Goal: Task Accomplishment & Management: Complete application form

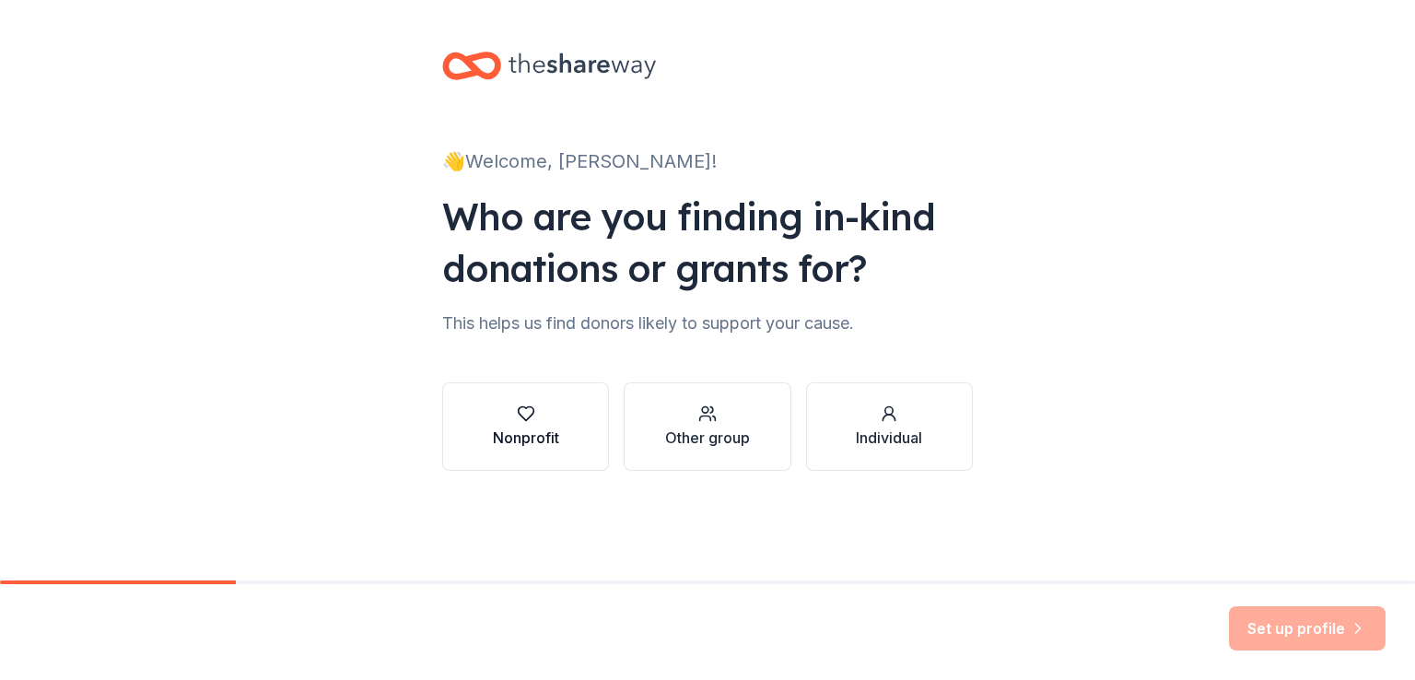
click at [559, 423] on button "Nonprofit" at bounding box center [525, 426] width 167 height 88
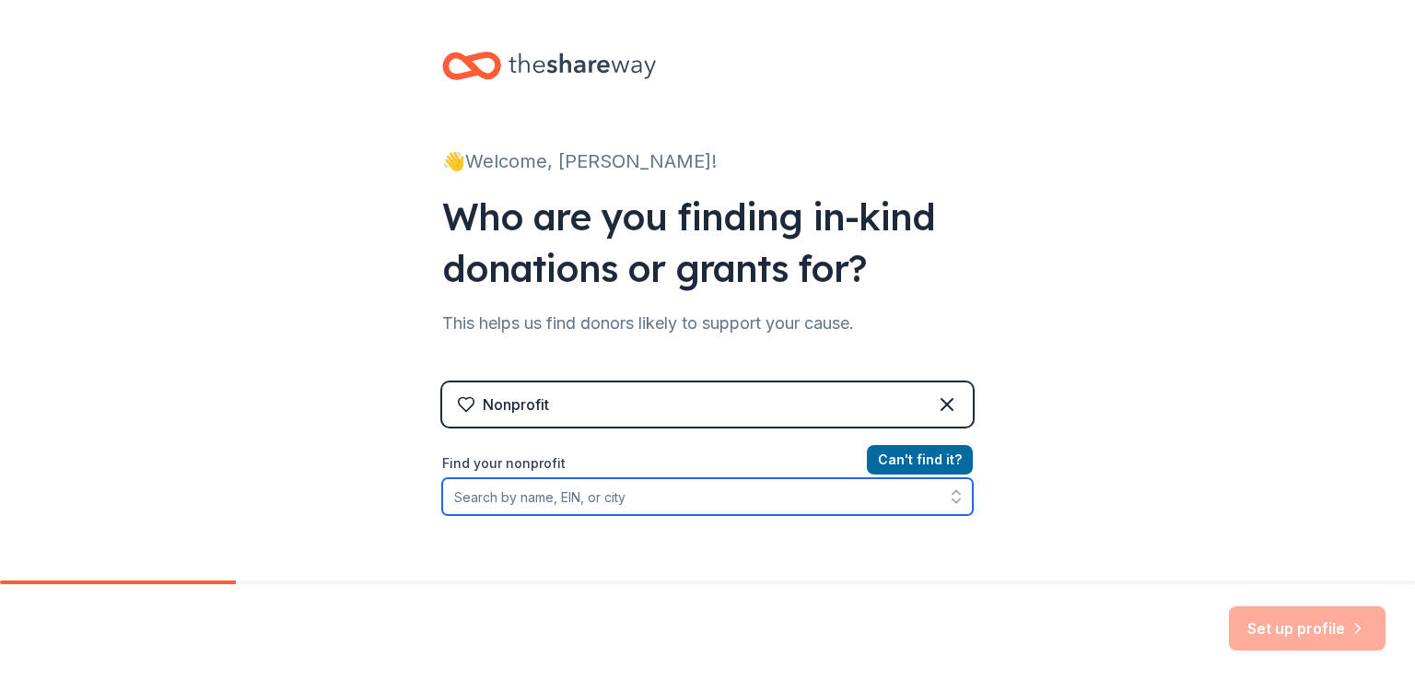
click at [707, 495] on input "Find your nonprofit" at bounding box center [707, 496] width 531 height 37
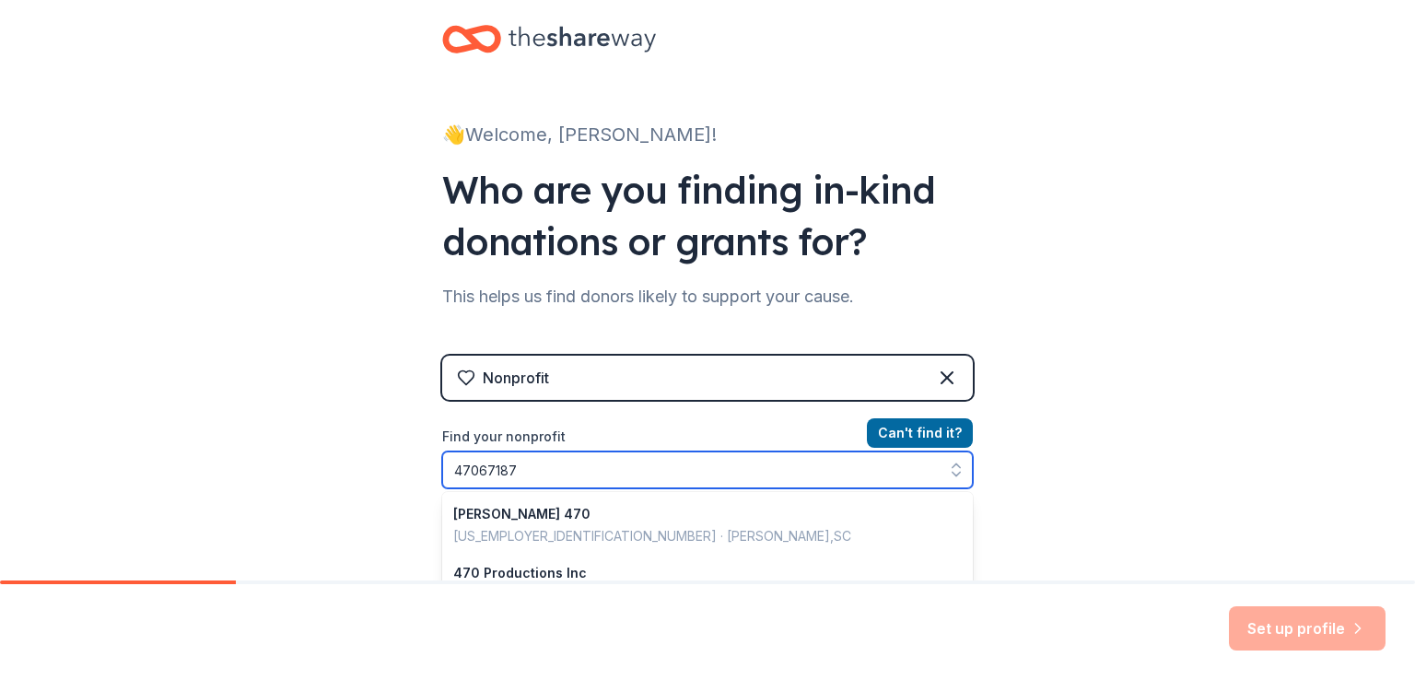
type input "470671877"
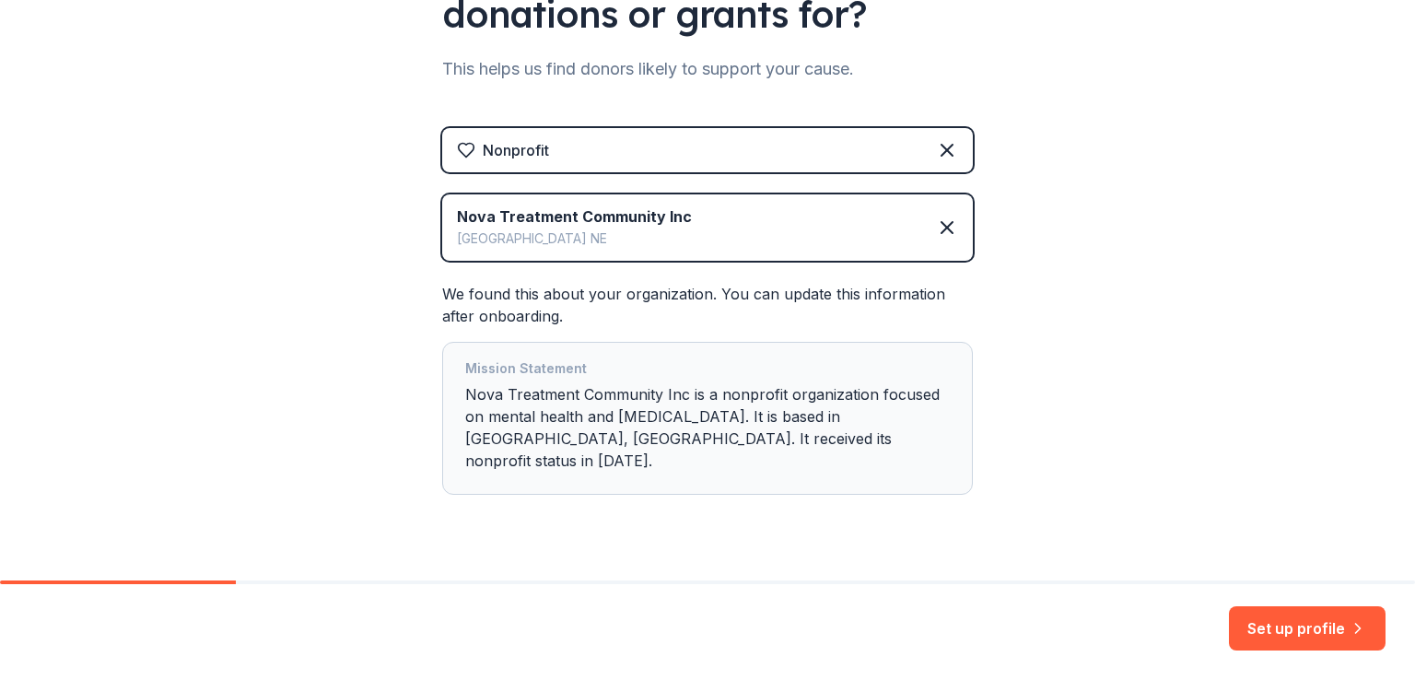
scroll to position [272, 0]
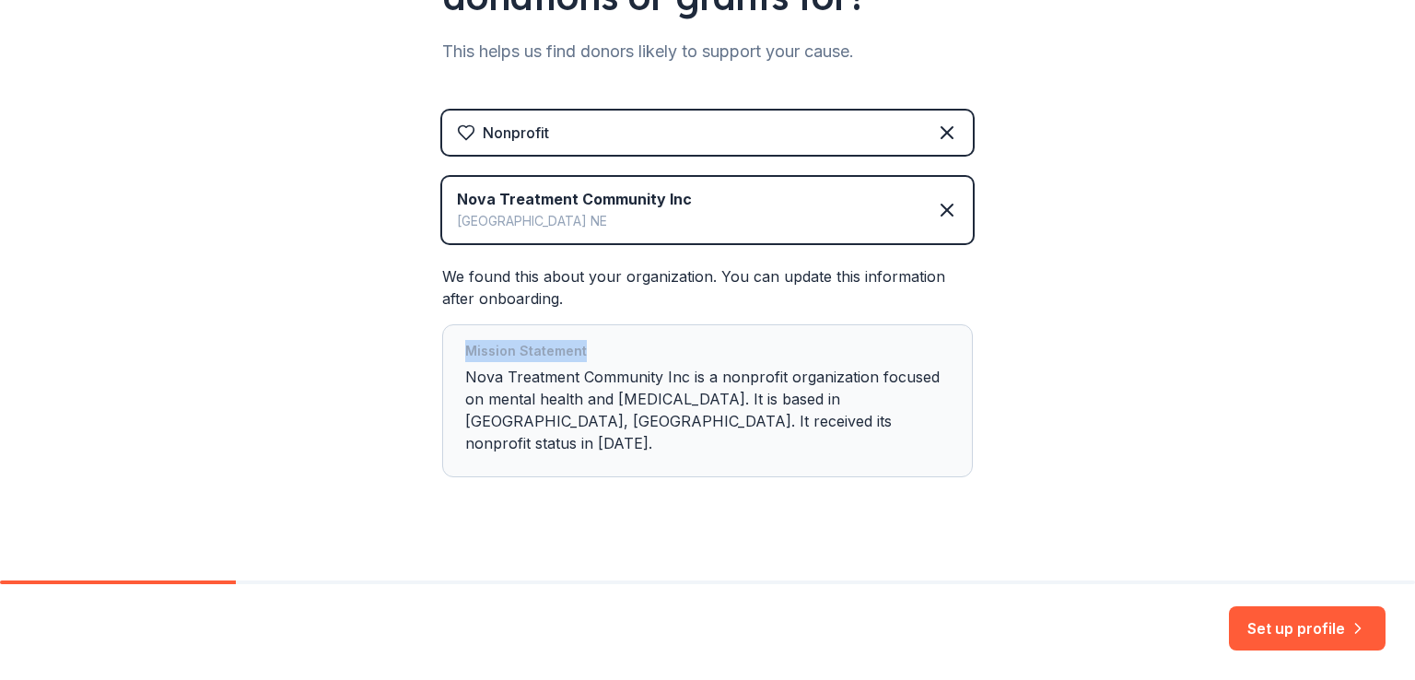
drag, startPoint x: 1381, startPoint y: 301, endPoint x: 1376, endPoint y: 336, distance: 35.3
click at [1380, 336] on div "👋 Welcome, [PERSON_NAME]! Who are you finding in-kind donations or grants for? …" at bounding box center [707, 165] width 1415 height 874
click at [1326, 631] on button "Set up profile" at bounding box center [1307, 628] width 157 height 44
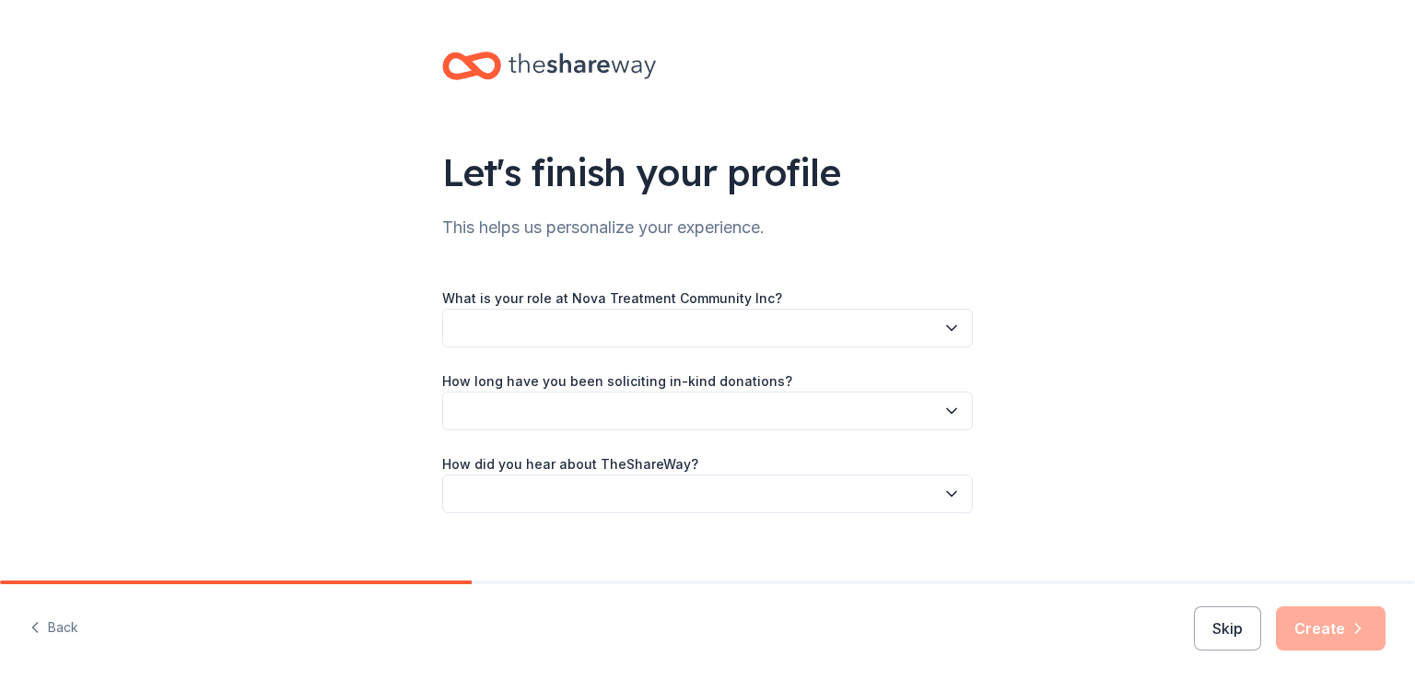
drag, startPoint x: 1410, startPoint y: 439, endPoint x: 1409, endPoint y: 468, distance: 28.6
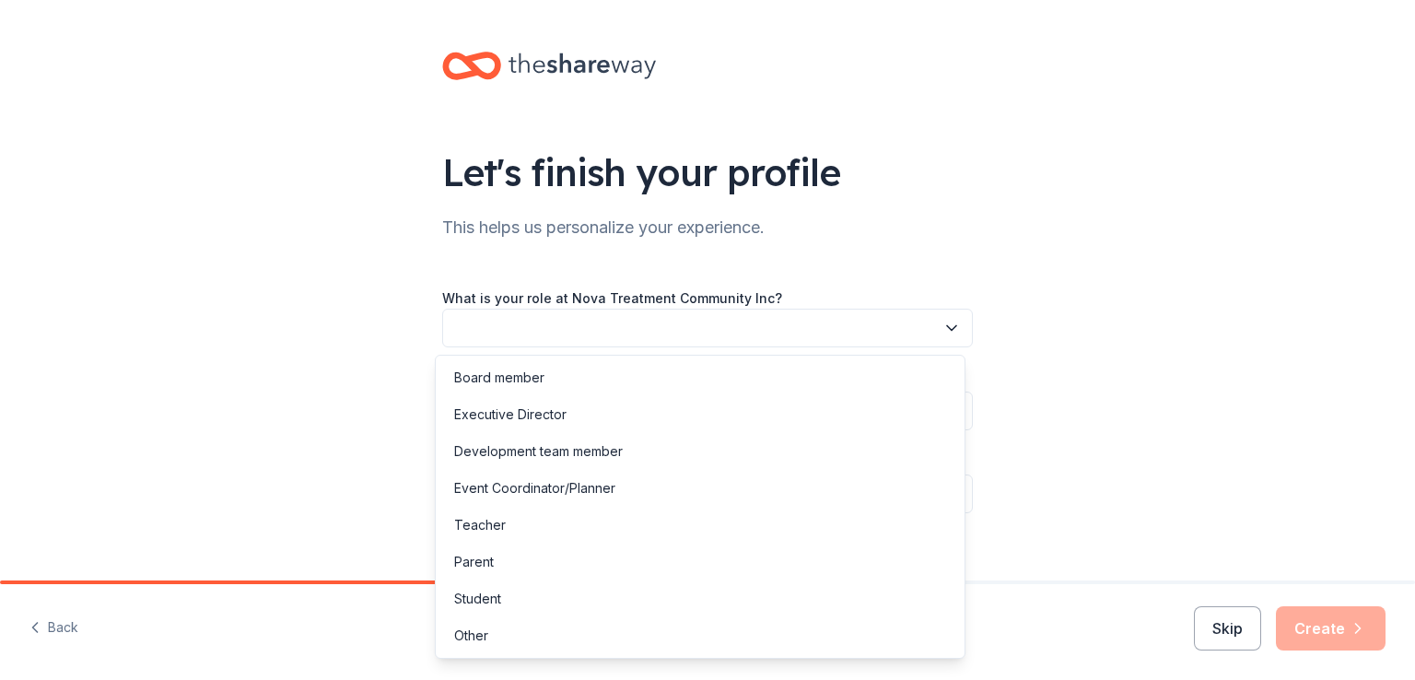
click at [648, 328] on button "button" at bounding box center [707, 328] width 531 height 39
click at [491, 637] on div "Other" at bounding box center [699, 635] width 521 height 37
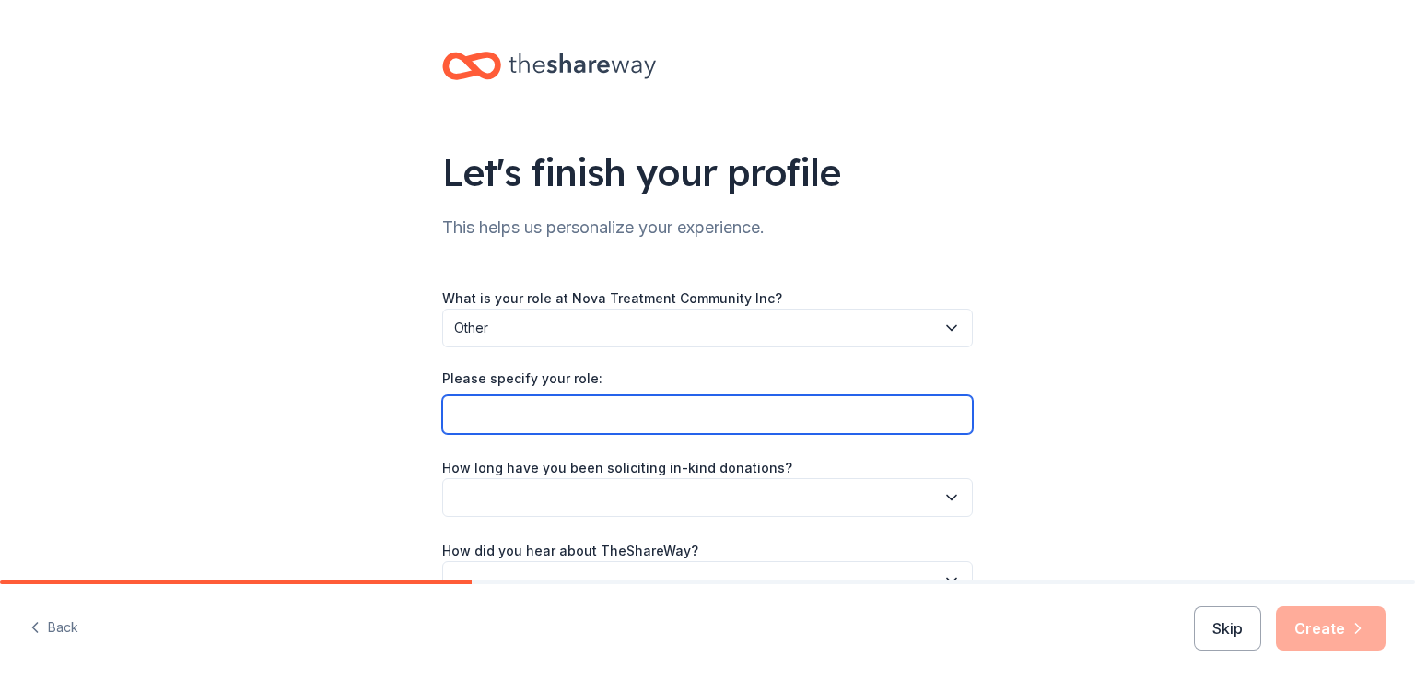
click at [548, 421] on input "Please specify your role:" at bounding box center [707, 414] width 531 height 39
type input "Registered Nurse"
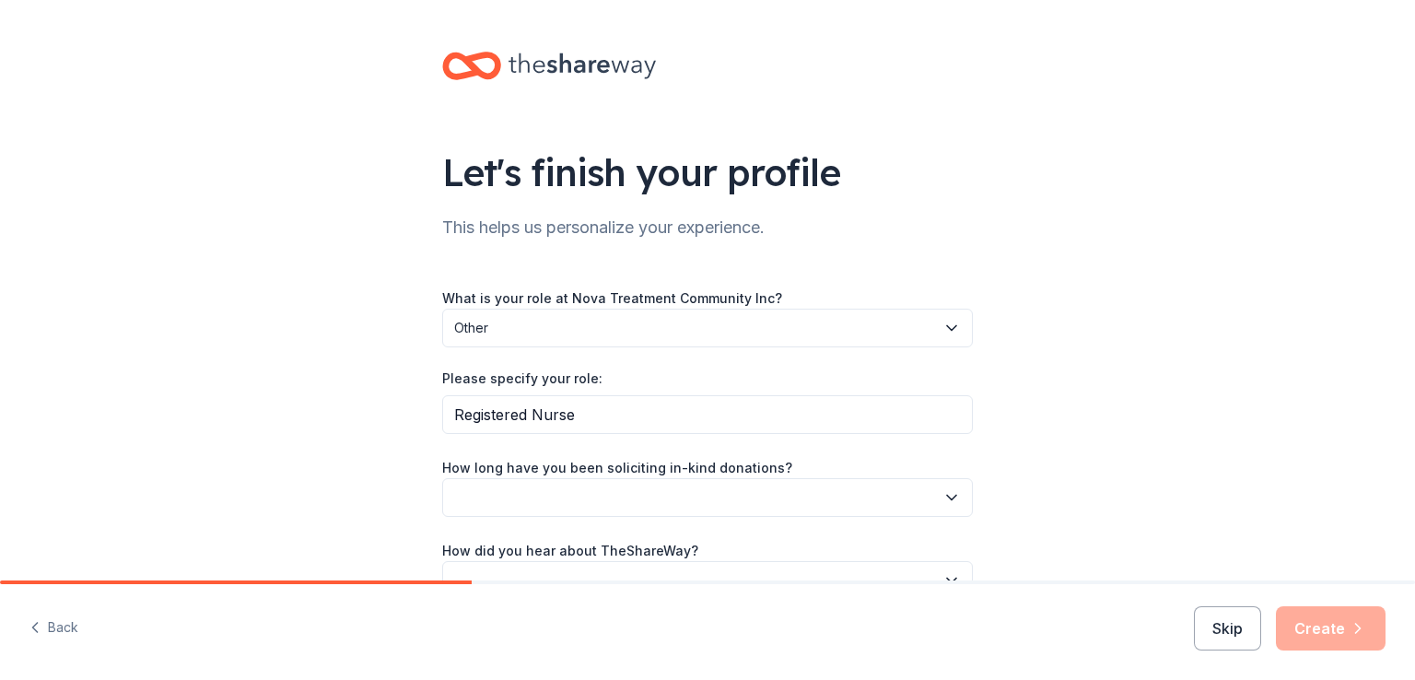
click at [602, 500] on button "button" at bounding box center [707, 497] width 531 height 39
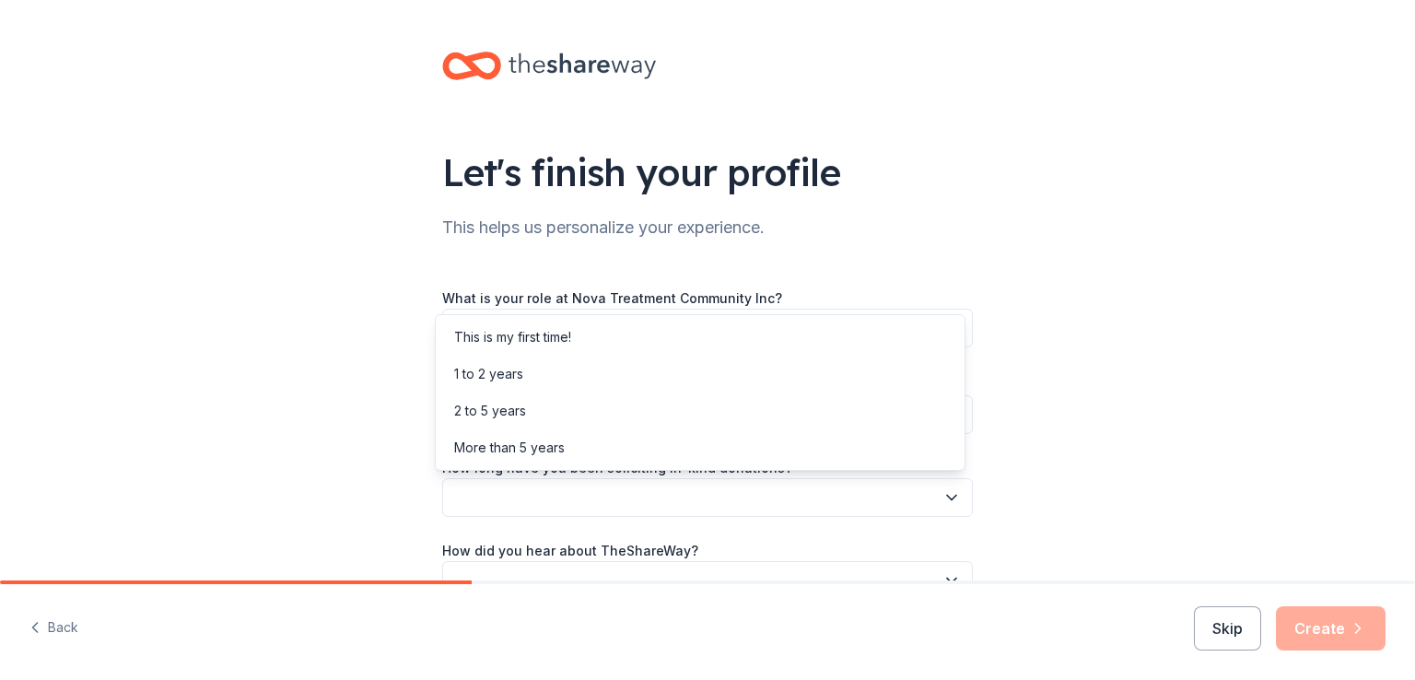
click at [879, 164] on div "Let's finish your profile This helps us personalize your experience. What is yo…" at bounding box center [708, 344] width 590 height 688
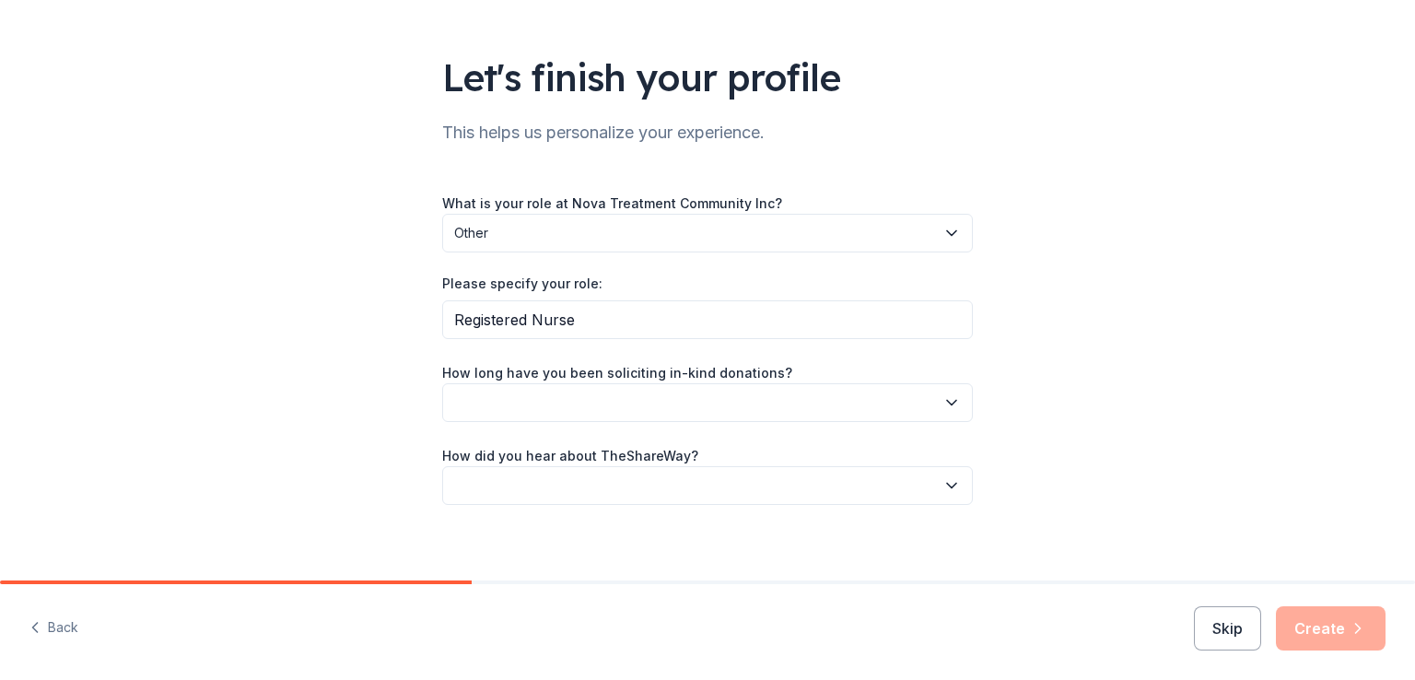
scroll to position [107, 0]
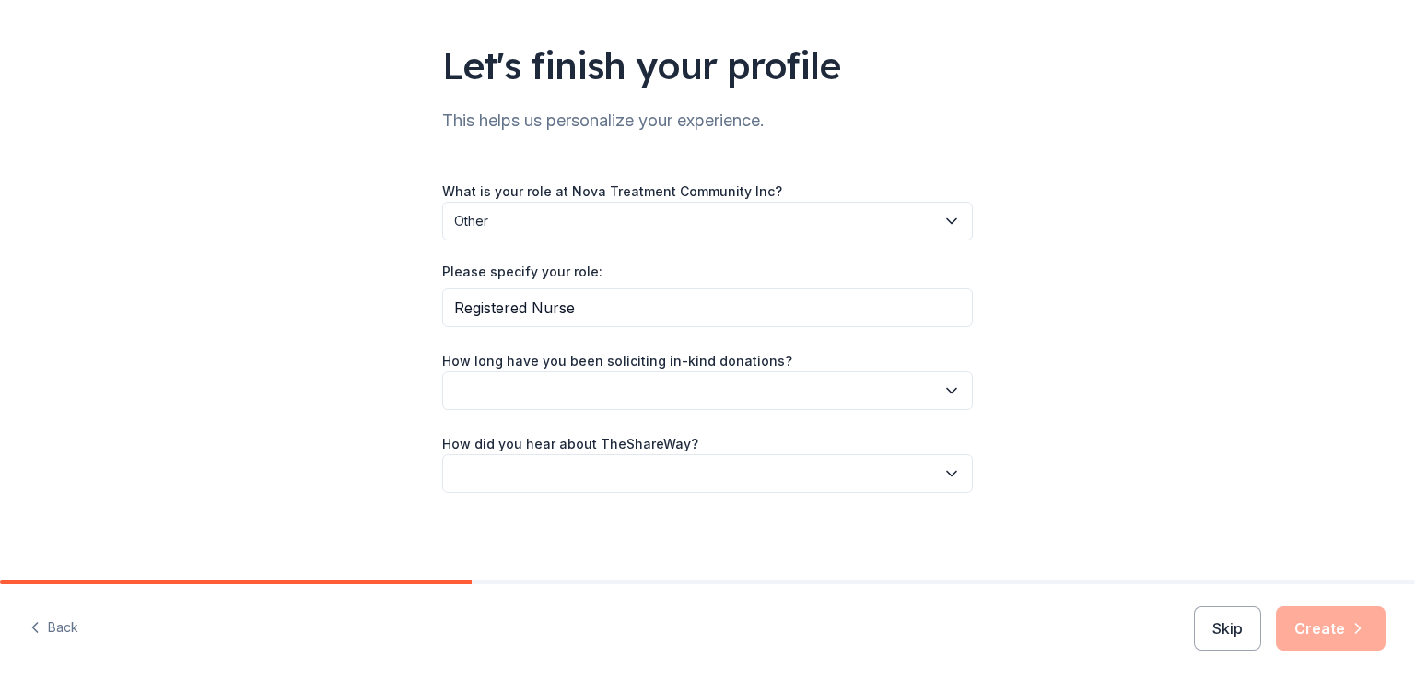
click at [662, 392] on button "button" at bounding box center [707, 390] width 531 height 39
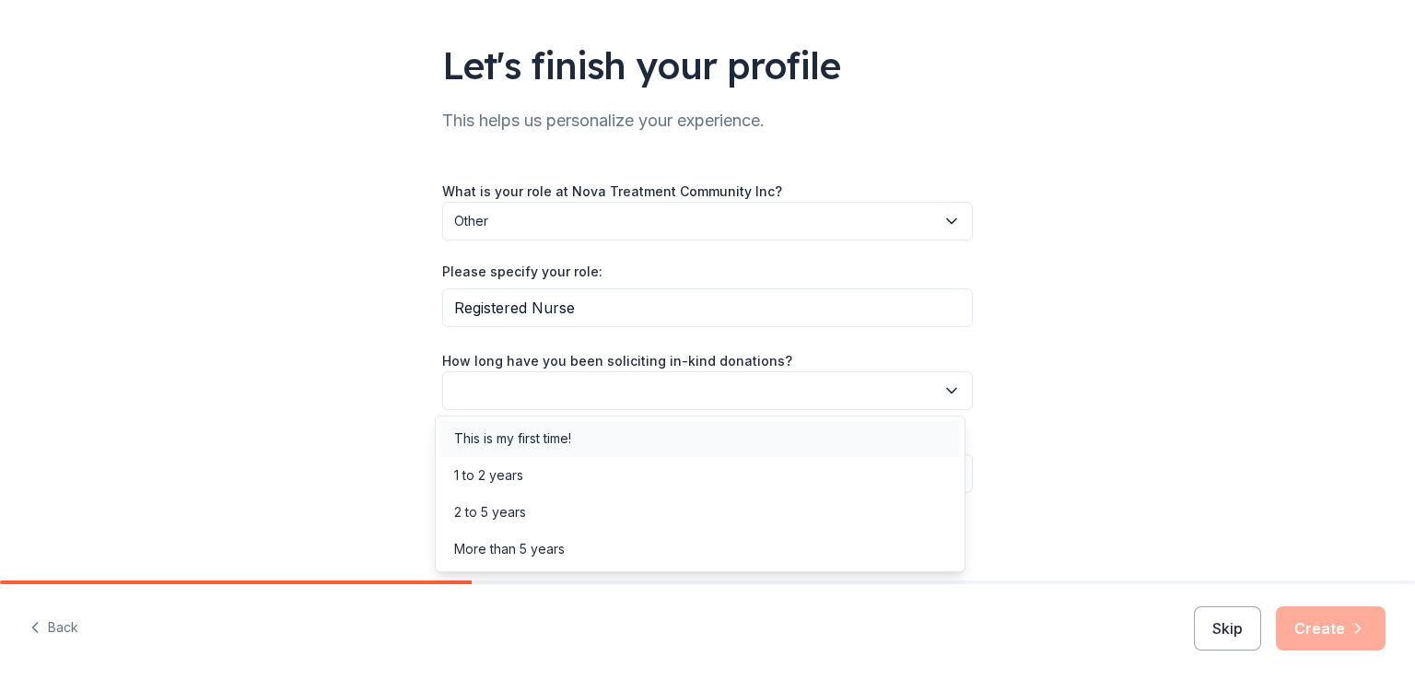
click at [595, 436] on div "This is my first time!" at bounding box center [699, 438] width 521 height 37
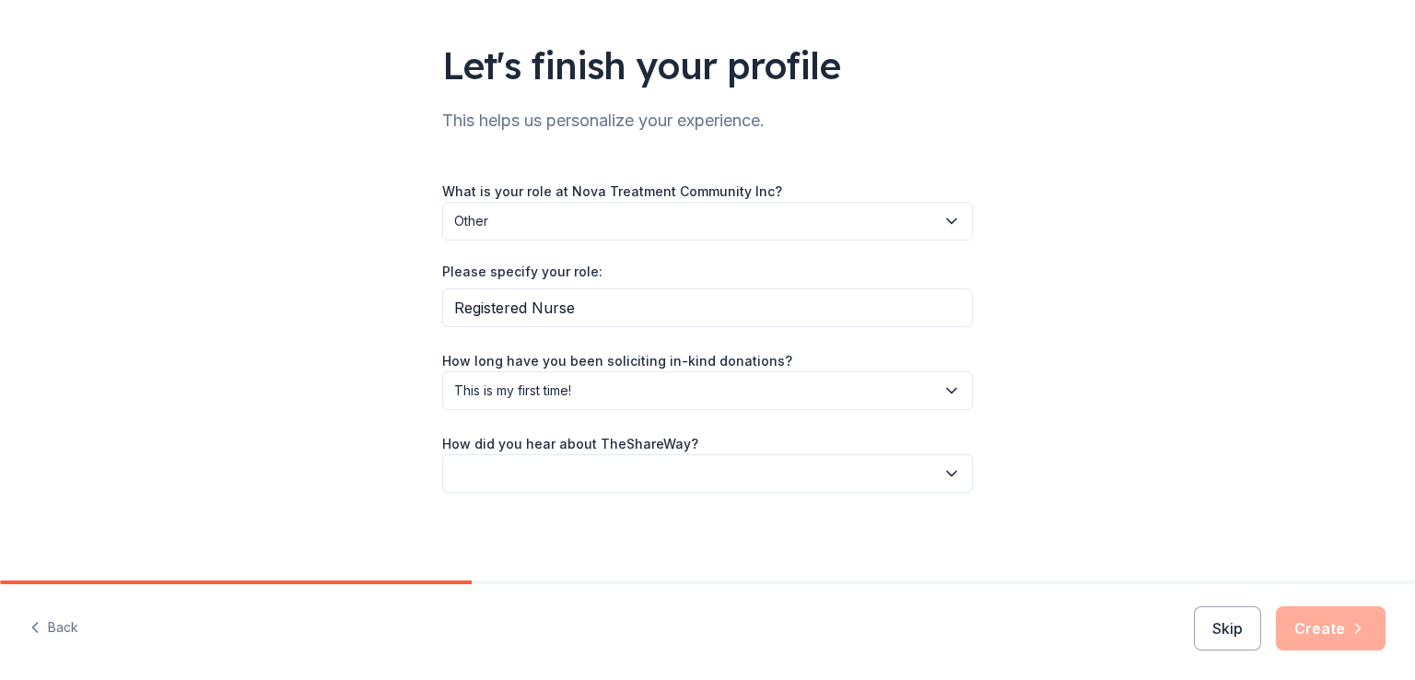
click at [630, 471] on button "button" at bounding box center [707, 473] width 531 height 39
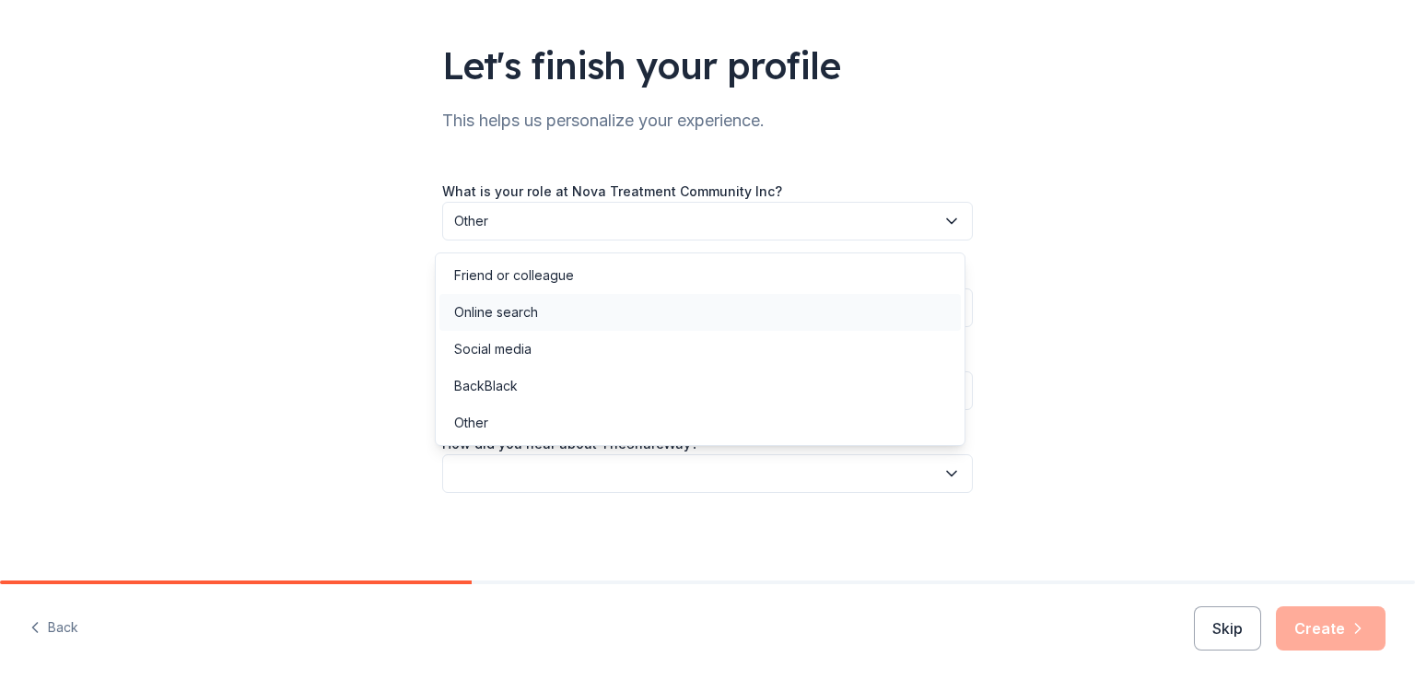
click at [531, 319] on div "Online search" at bounding box center [496, 312] width 84 height 22
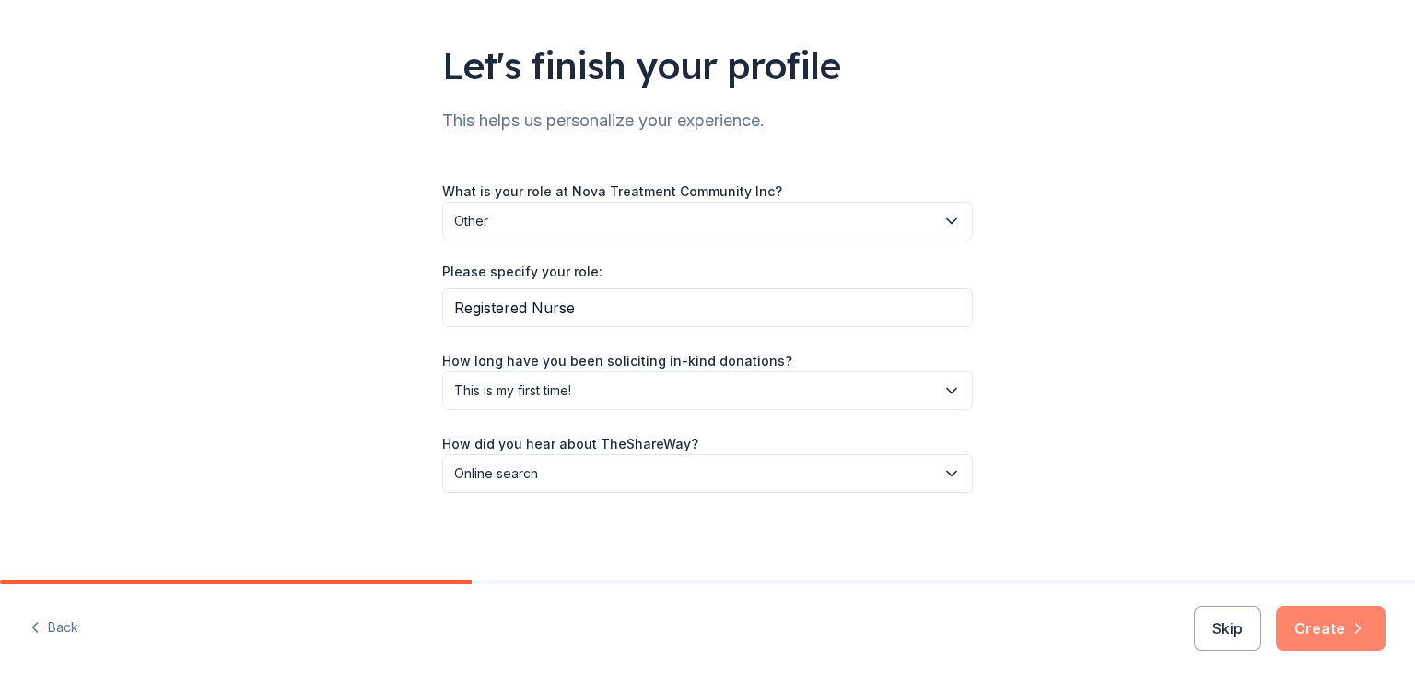
click at [1349, 626] on icon "button" at bounding box center [1358, 628] width 18 height 18
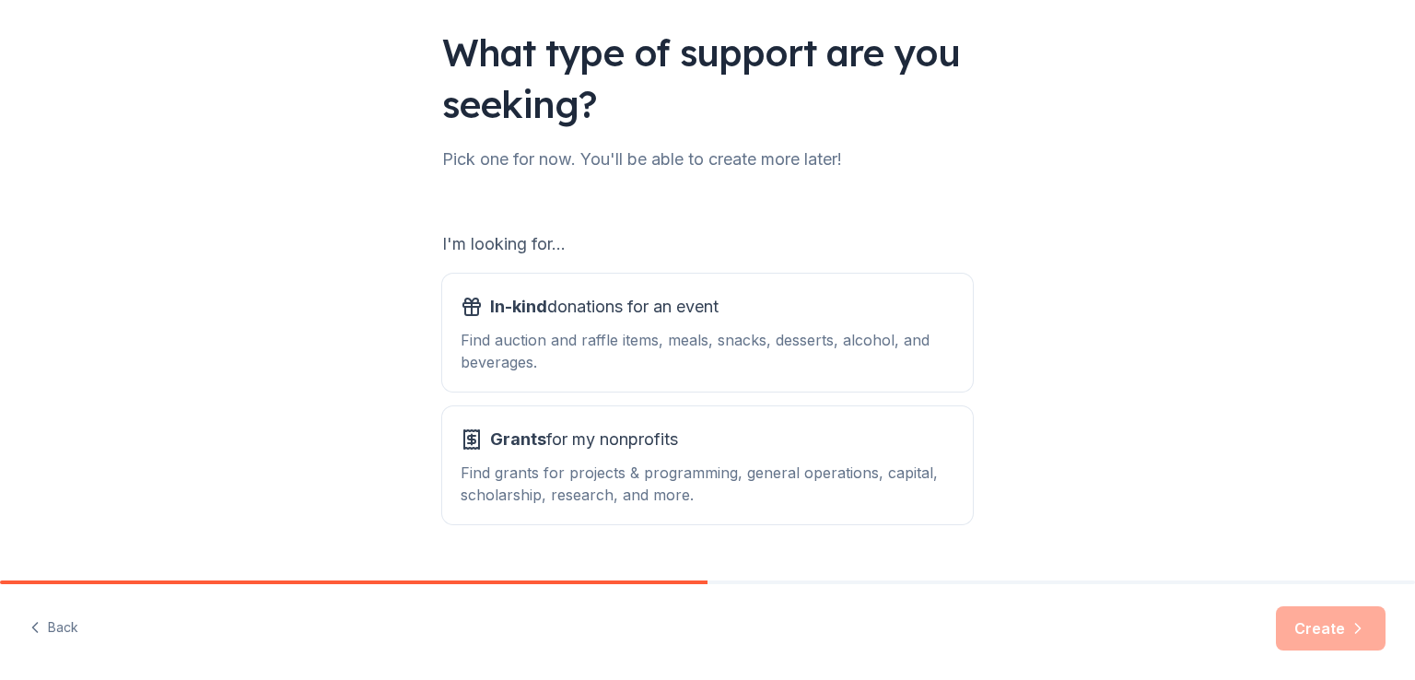
scroll to position [163, 0]
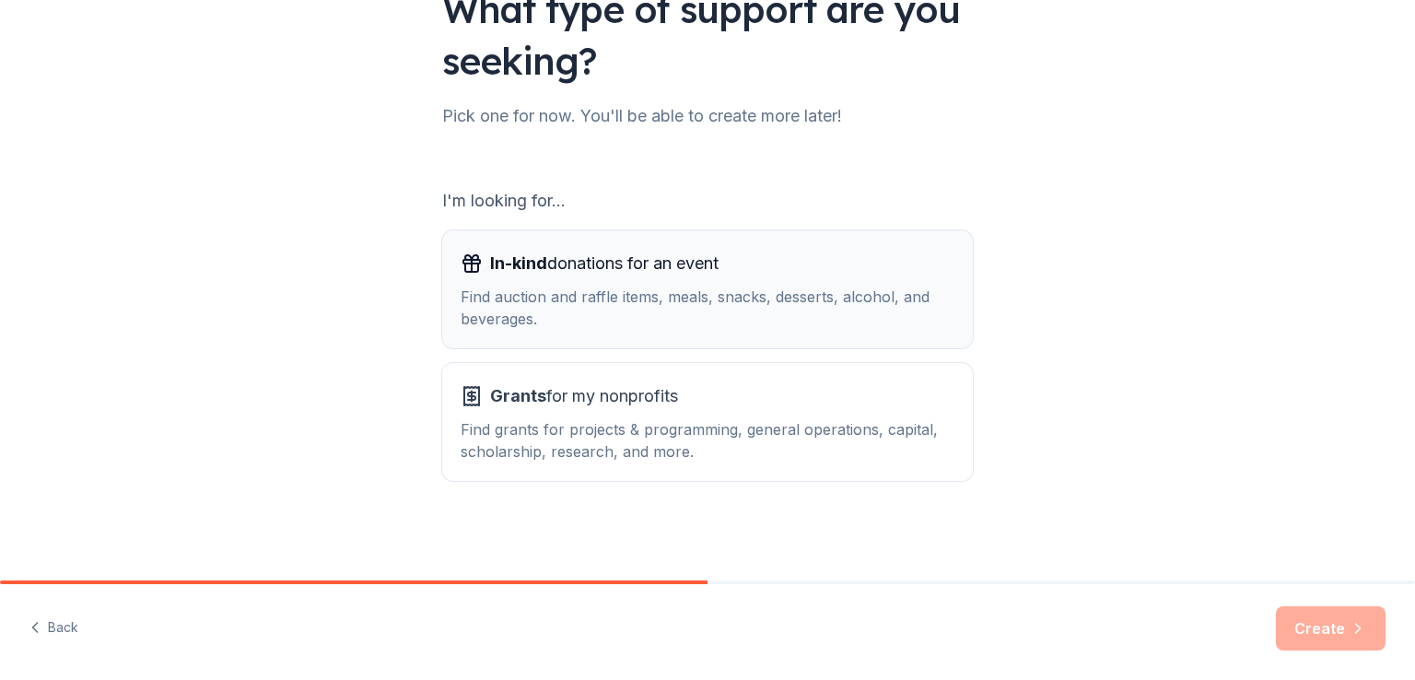
click at [707, 286] on div "Find auction and raffle items, meals, snacks, desserts, alcohol, and beverages." at bounding box center [708, 308] width 494 height 44
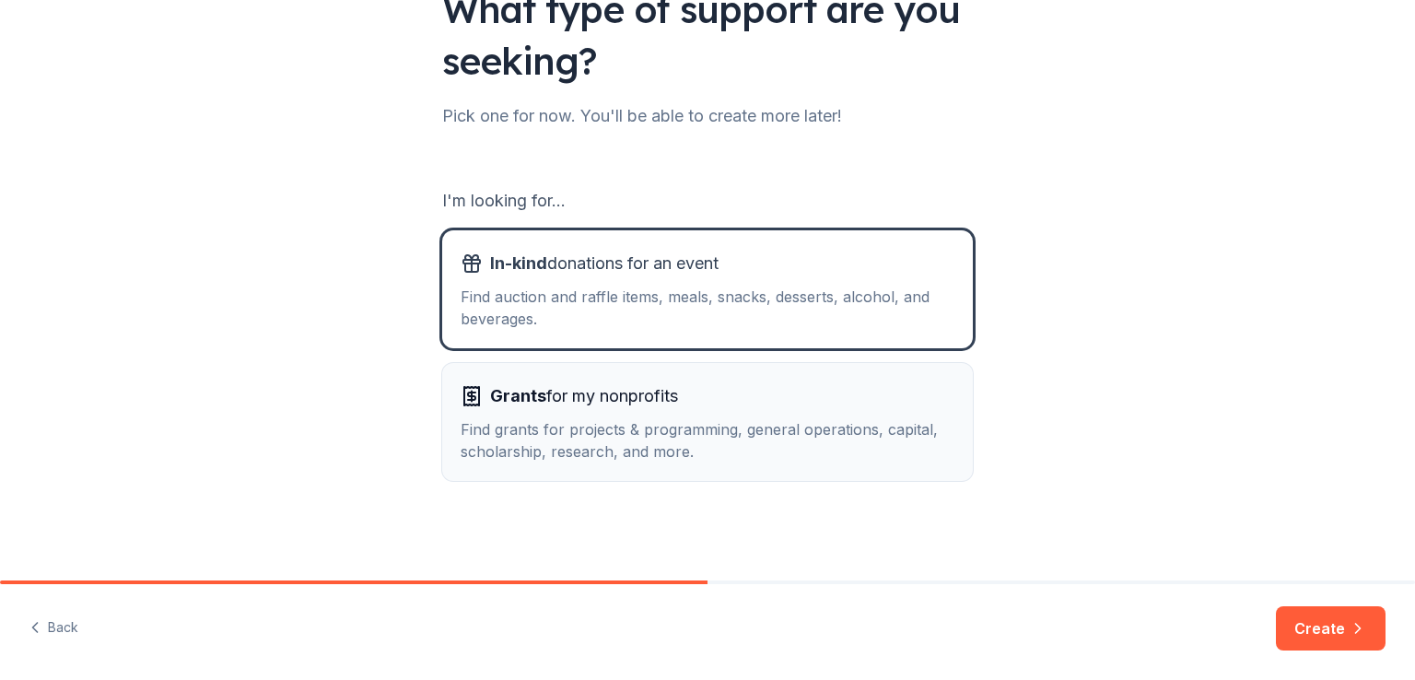
click at [710, 420] on div "Find grants for projects & programming, general operations, capital, scholarshi…" at bounding box center [708, 440] width 494 height 44
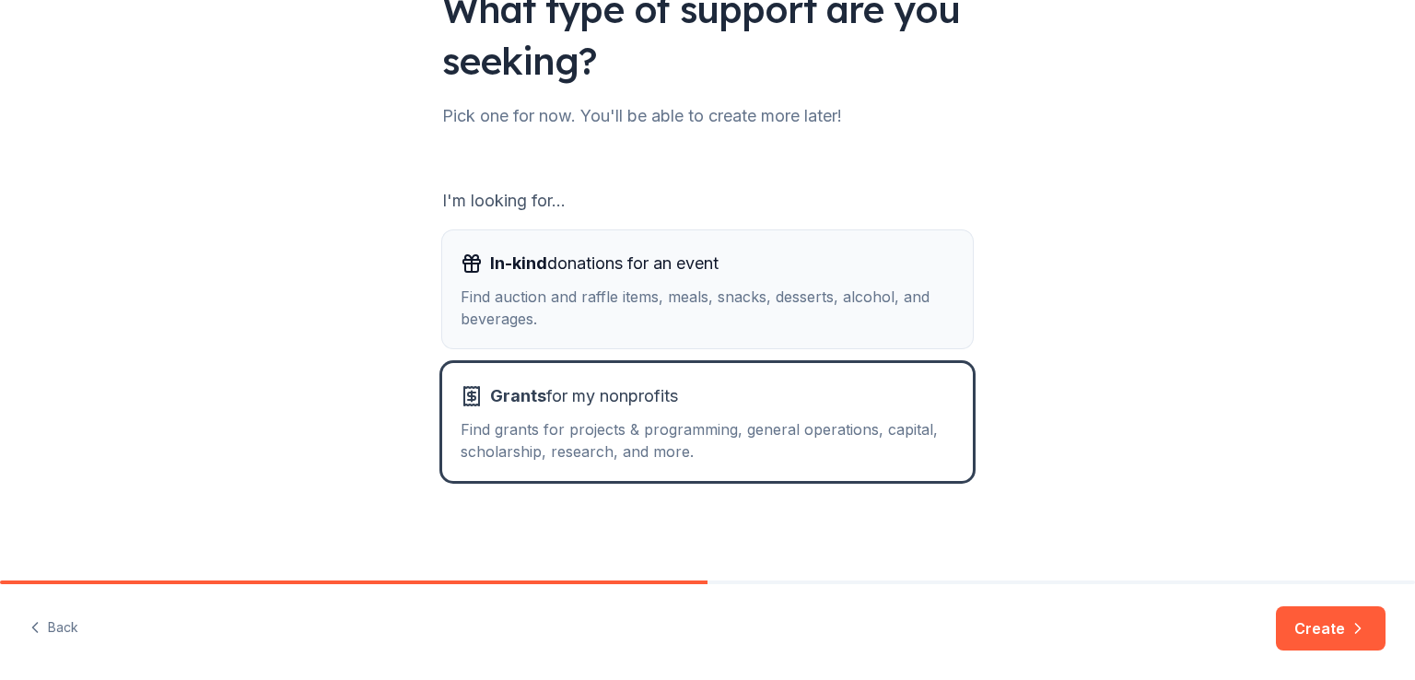
click at [762, 329] on button "In-kind donations for an event Find auction and raffle items, meals, snacks, de…" at bounding box center [707, 289] width 531 height 118
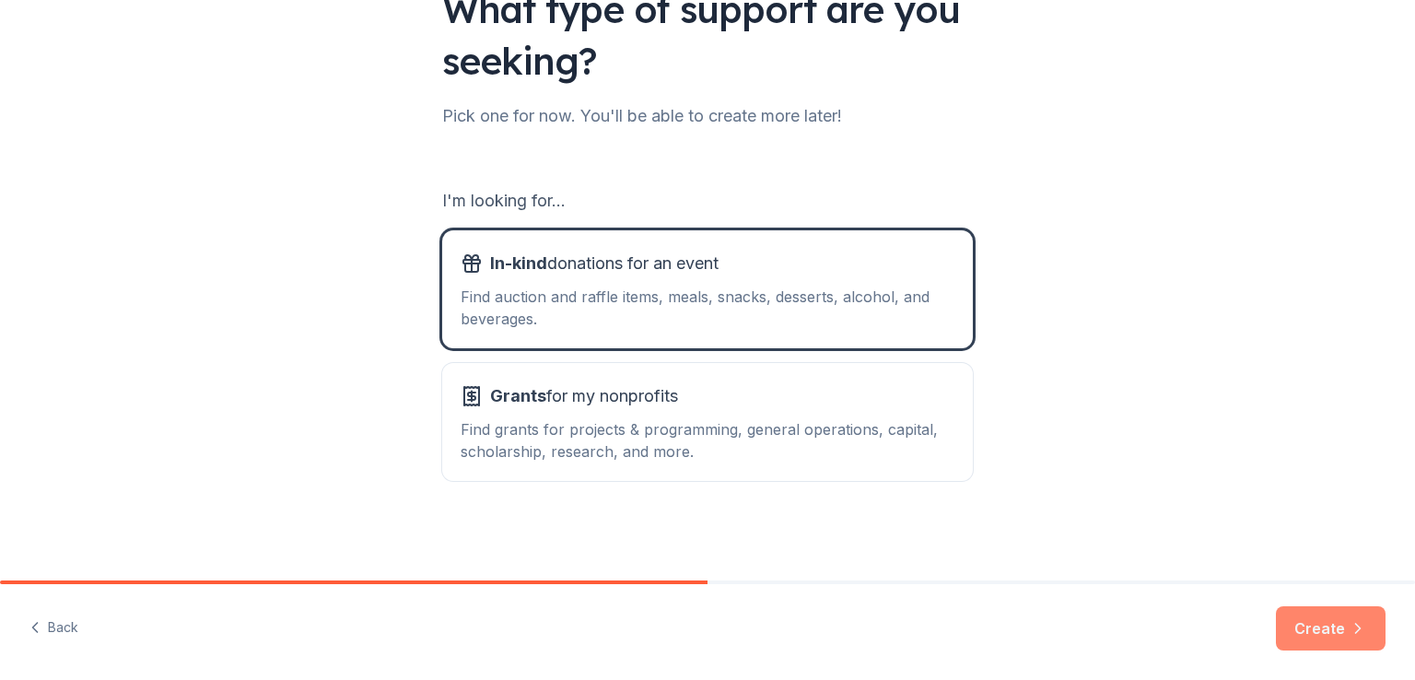
click at [1296, 628] on button "Create" at bounding box center [1331, 628] width 110 height 44
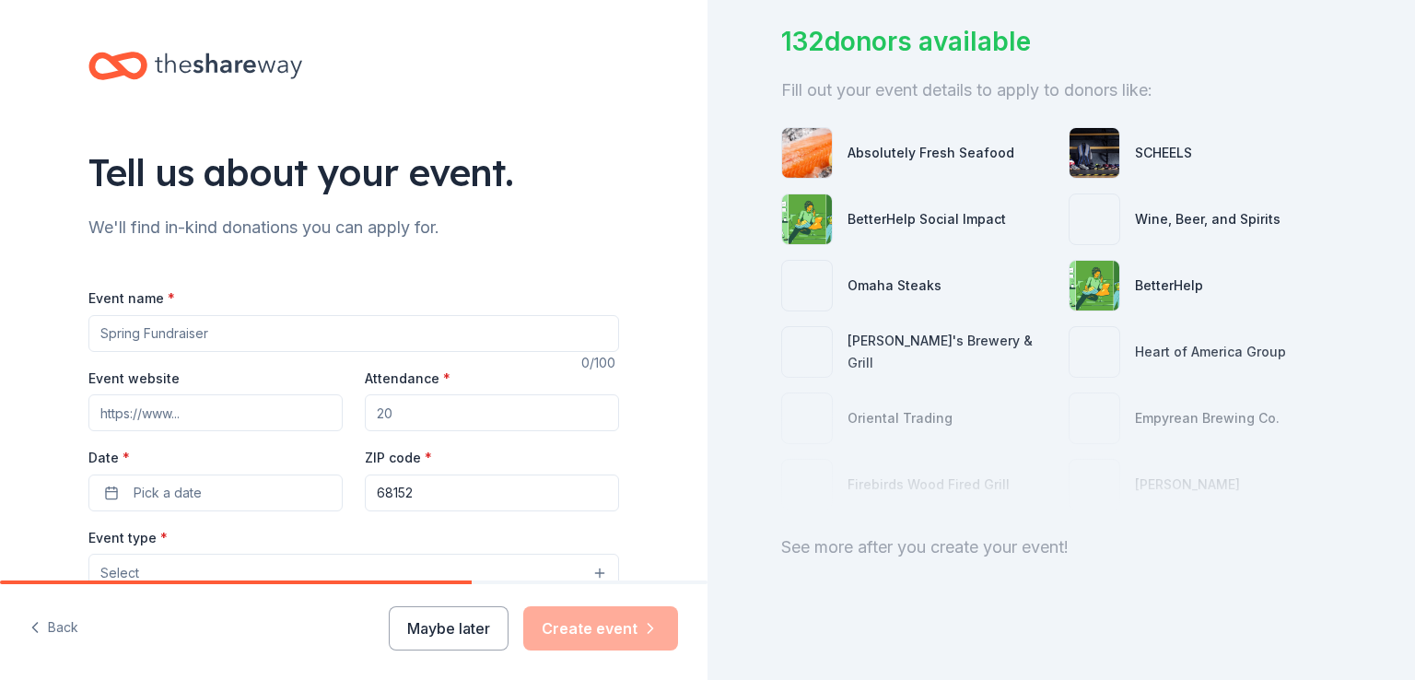
scroll to position [140, 0]
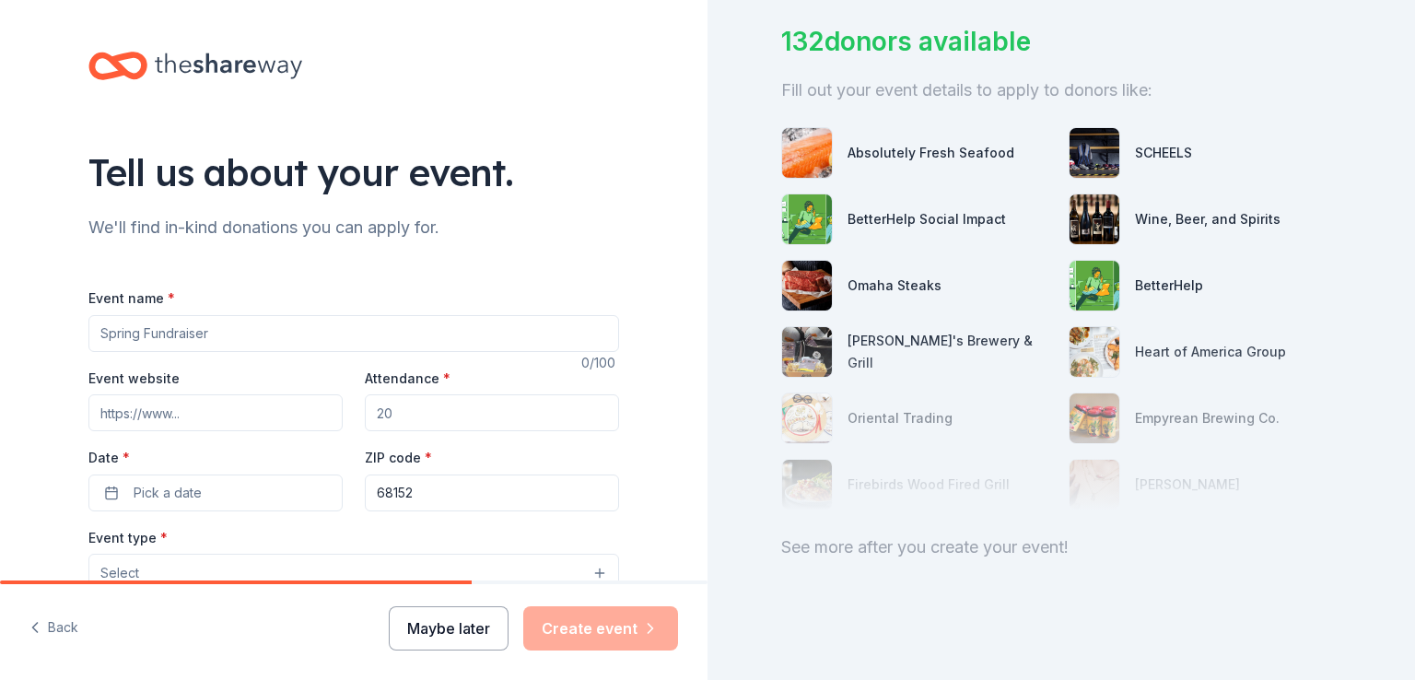
click at [468, 620] on button "Maybe later" at bounding box center [449, 628] width 120 height 44
click at [438, 625] on button "Maybe later" at bounding box center [449, 628] width 120 height 44
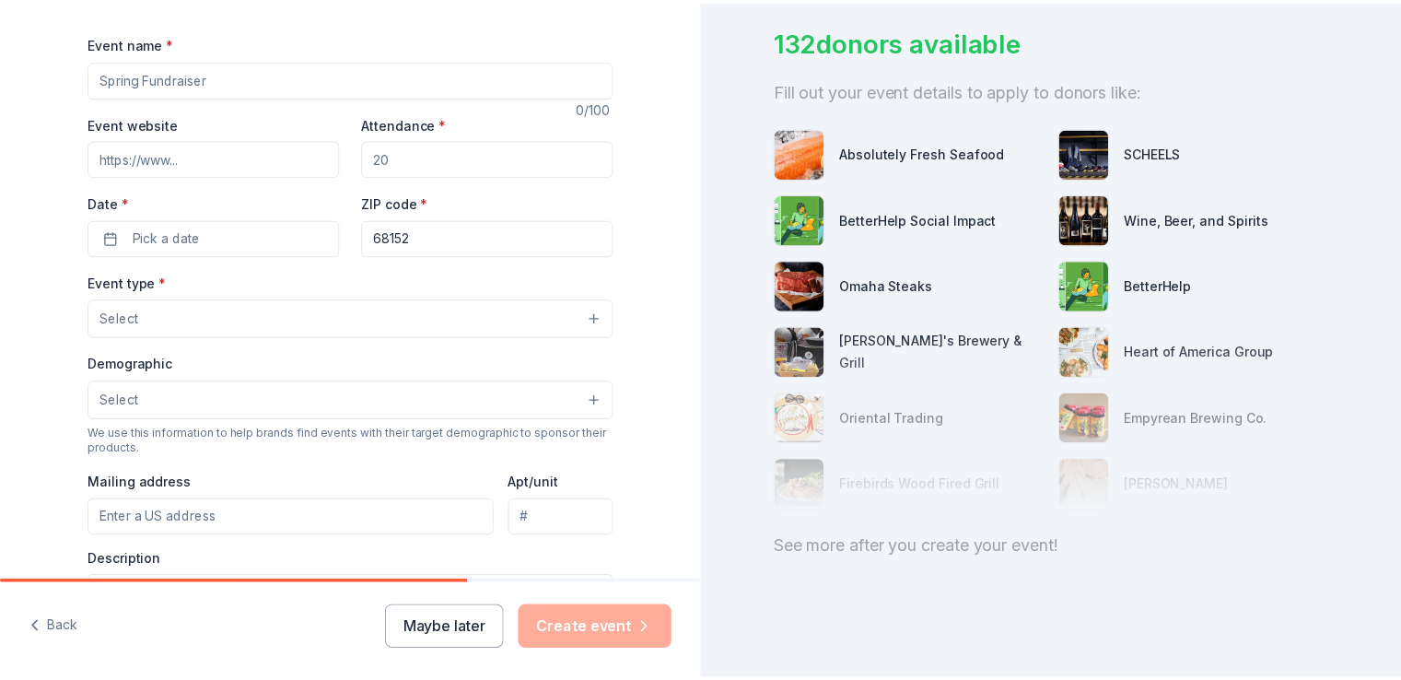
scroll to position [185, 0]
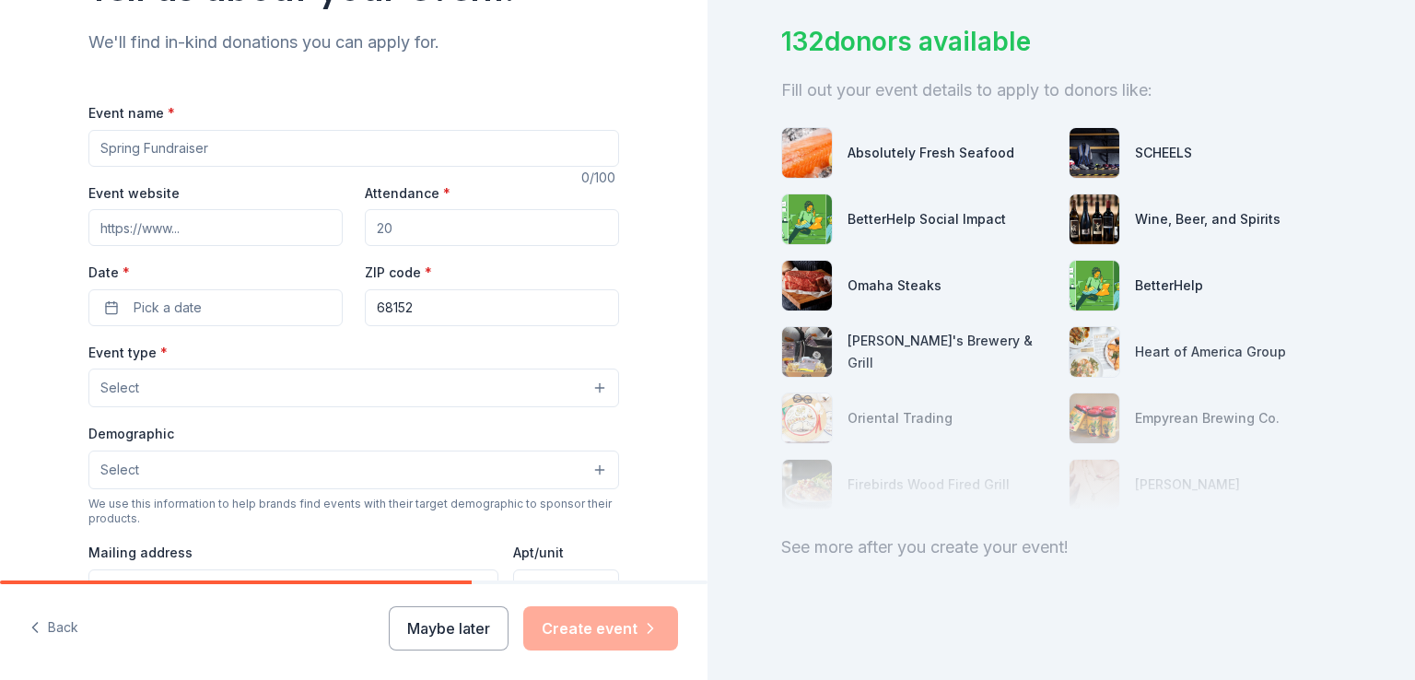
click at [589, 391] on button "Select" at bounding box center [353, 387] width 531 height 39
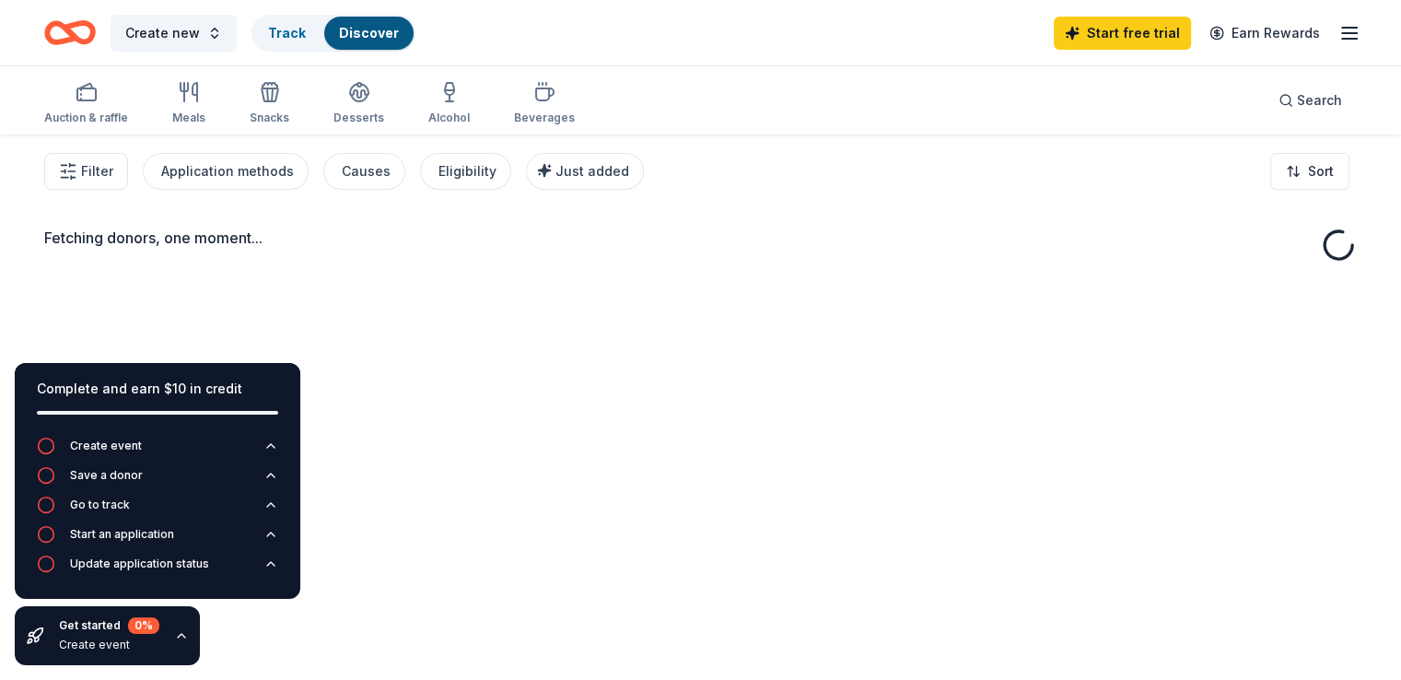
drag, startPoint x: 694, startPoint y: 231, endPoint x: 694, endPoint y: 279, distance: 47.9
click at [694, 279] on div "Fetching donors, one moment..." at bounding box center [700, 474] width 1401 height 680
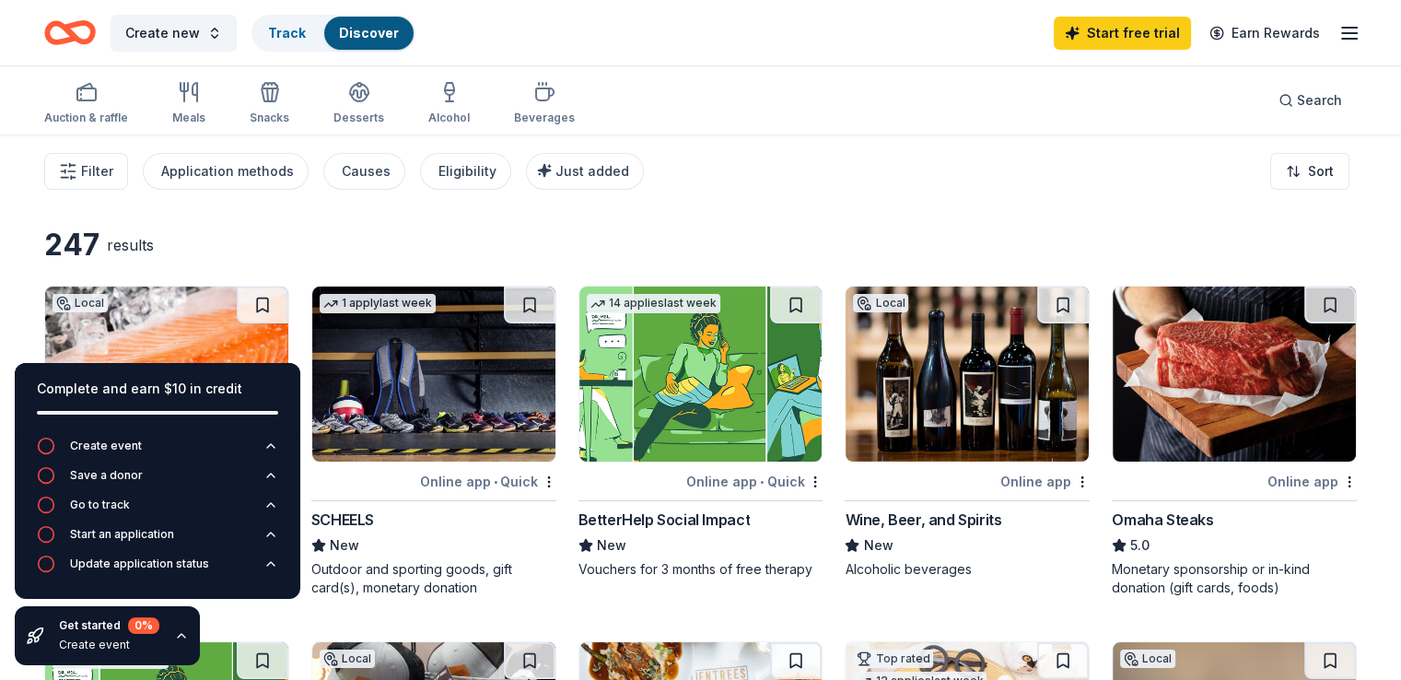
click at [309, 200] on div "Filter Application methods Causes Eligibility Just added Sort" at bounding box center [700, 171] width 1401 height 74
click at [181, 631] on icon "button" at bounding box center [181, 635] width 15 height 15
